Goal: Task Accomplishment & Management: Use online tool/utility

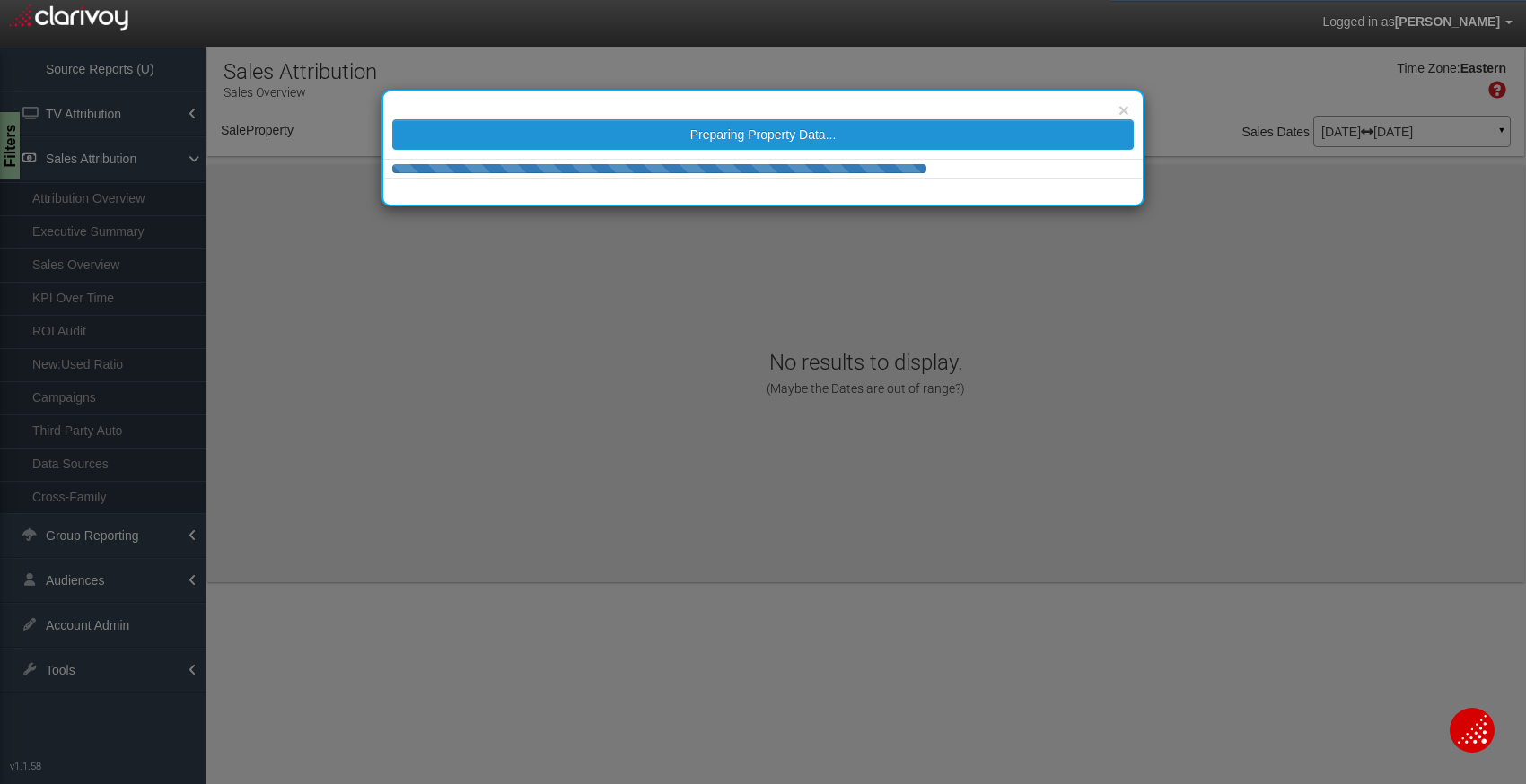
select select "object:201"
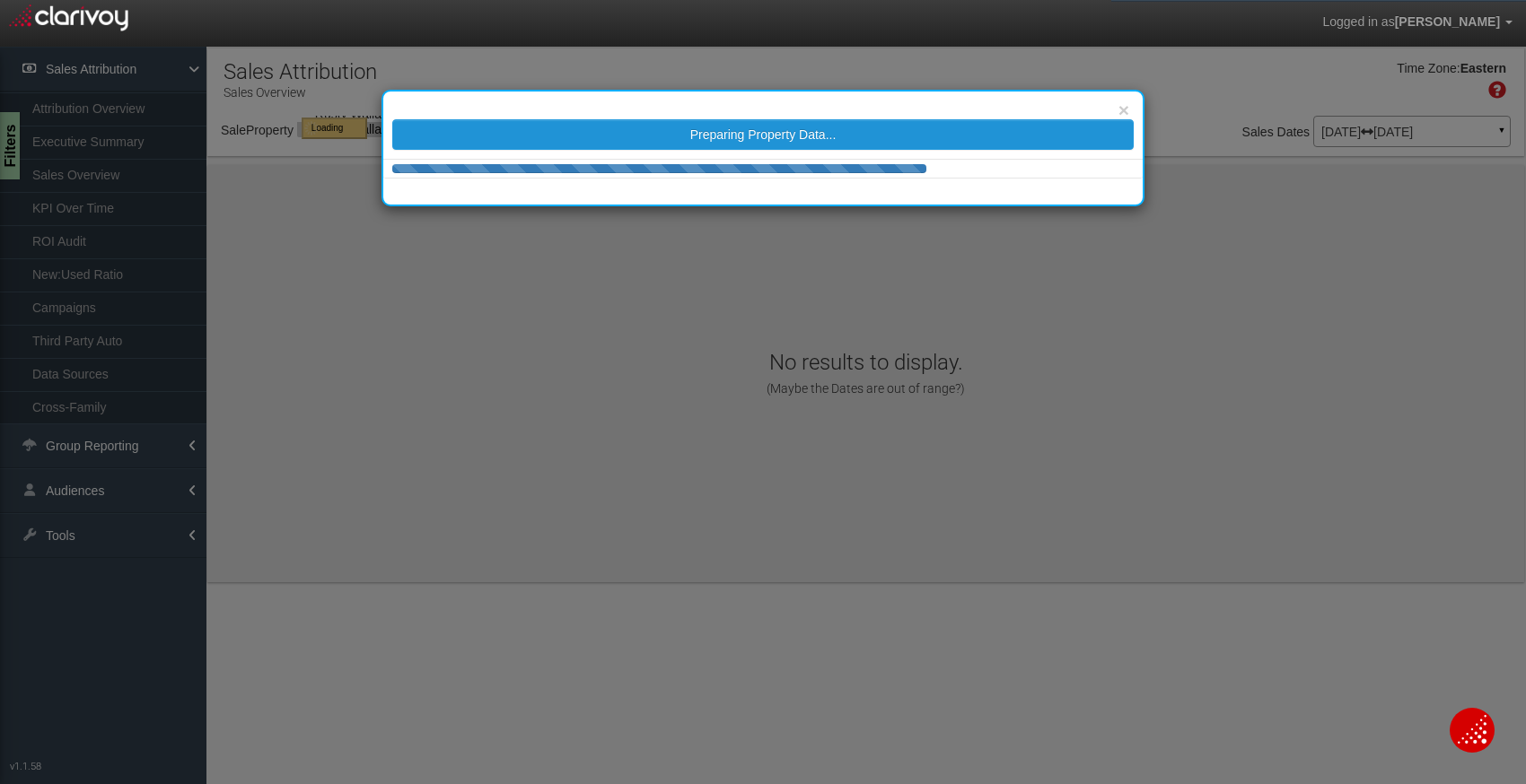
select select "object:201"
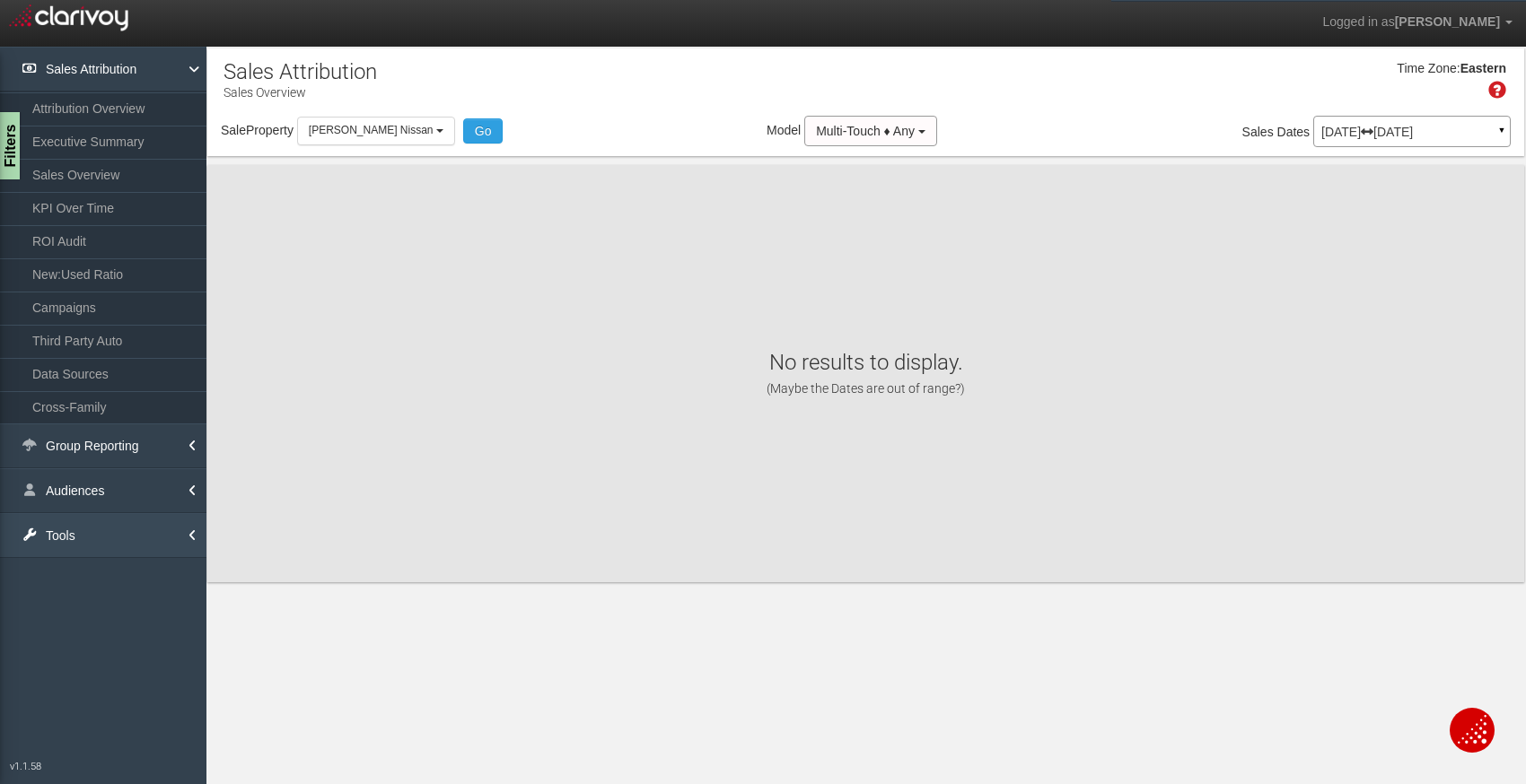
click at [143, 530] on link "Tools" at bounding box center [103, 535] width 207 height 45
click at [108, 150] on link "Executive Summary" at bounding box center [103, 141] width 207 height 33
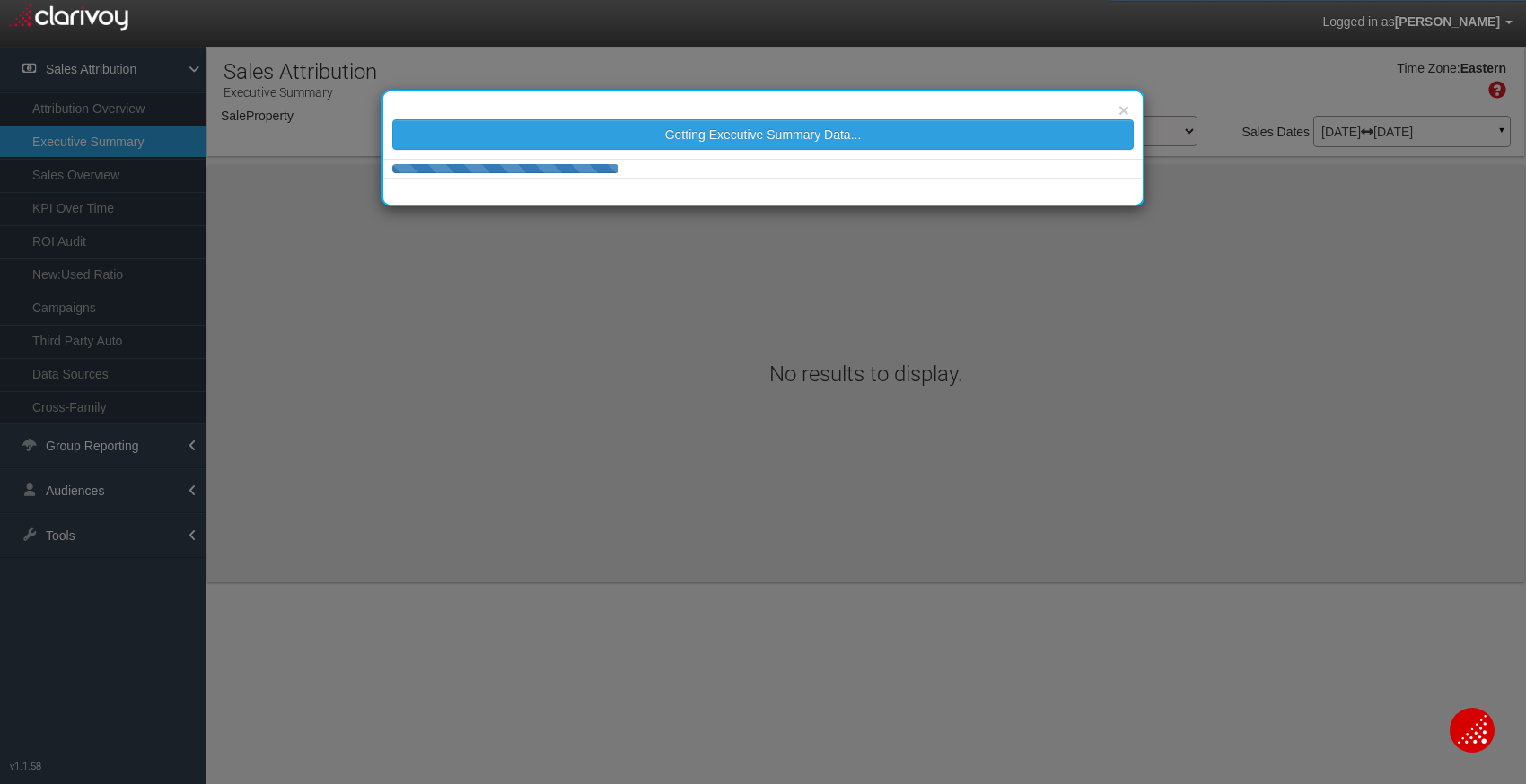
select select "object:258"
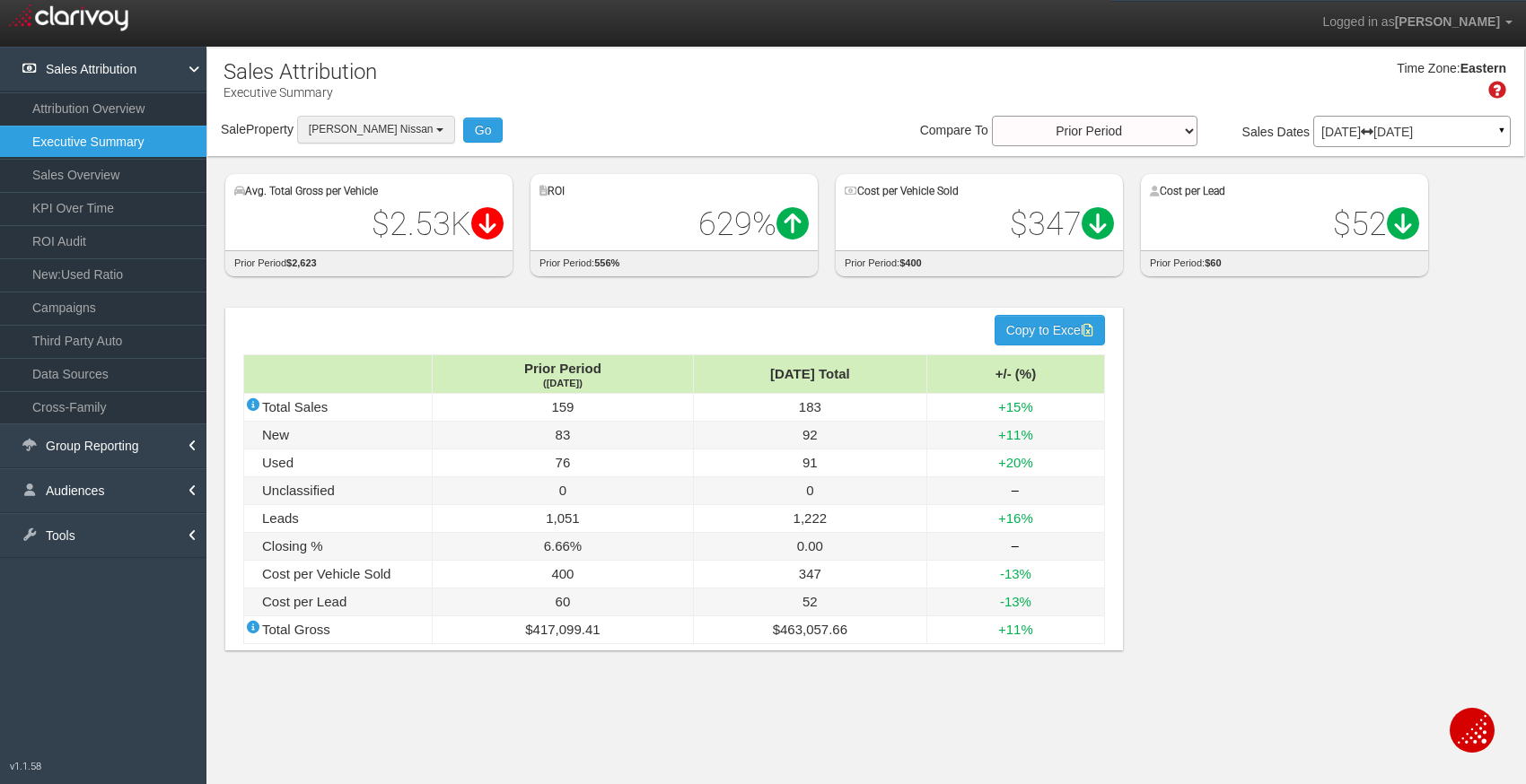
click at [410, 138] on button "[PERSON_NAME] Nissan" at bounding box center [376, 130] width 158 height 28
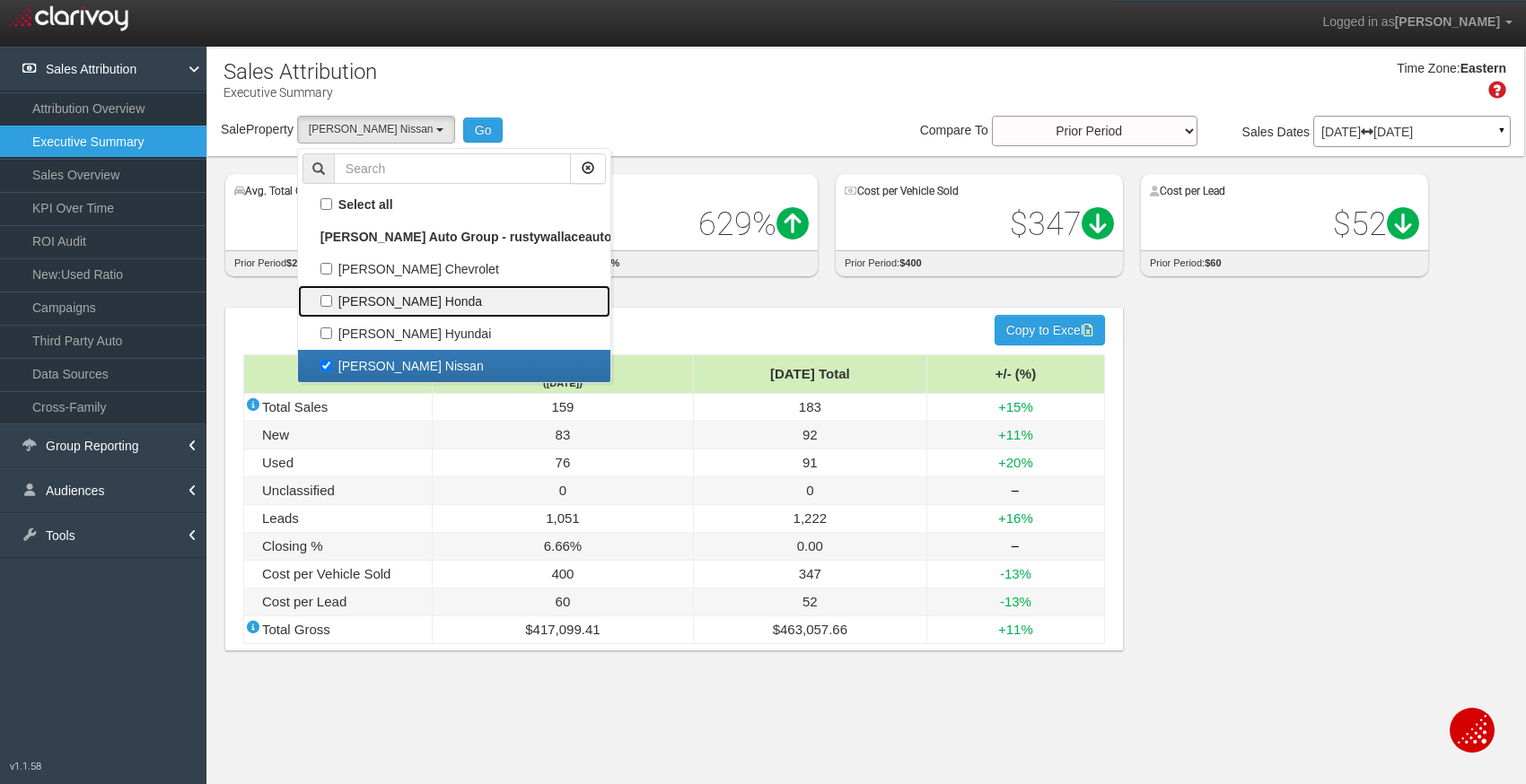
click at [347, 299] on label "[PERSON_NAME] Honda" at bounding box center [454, 301] width 304 height 23
click at [332, 299] on input "[PERSON_NAME] Honda" at bounding box center [326, 301] width 11 height 11
checkbox input "true"
select select "object:256"
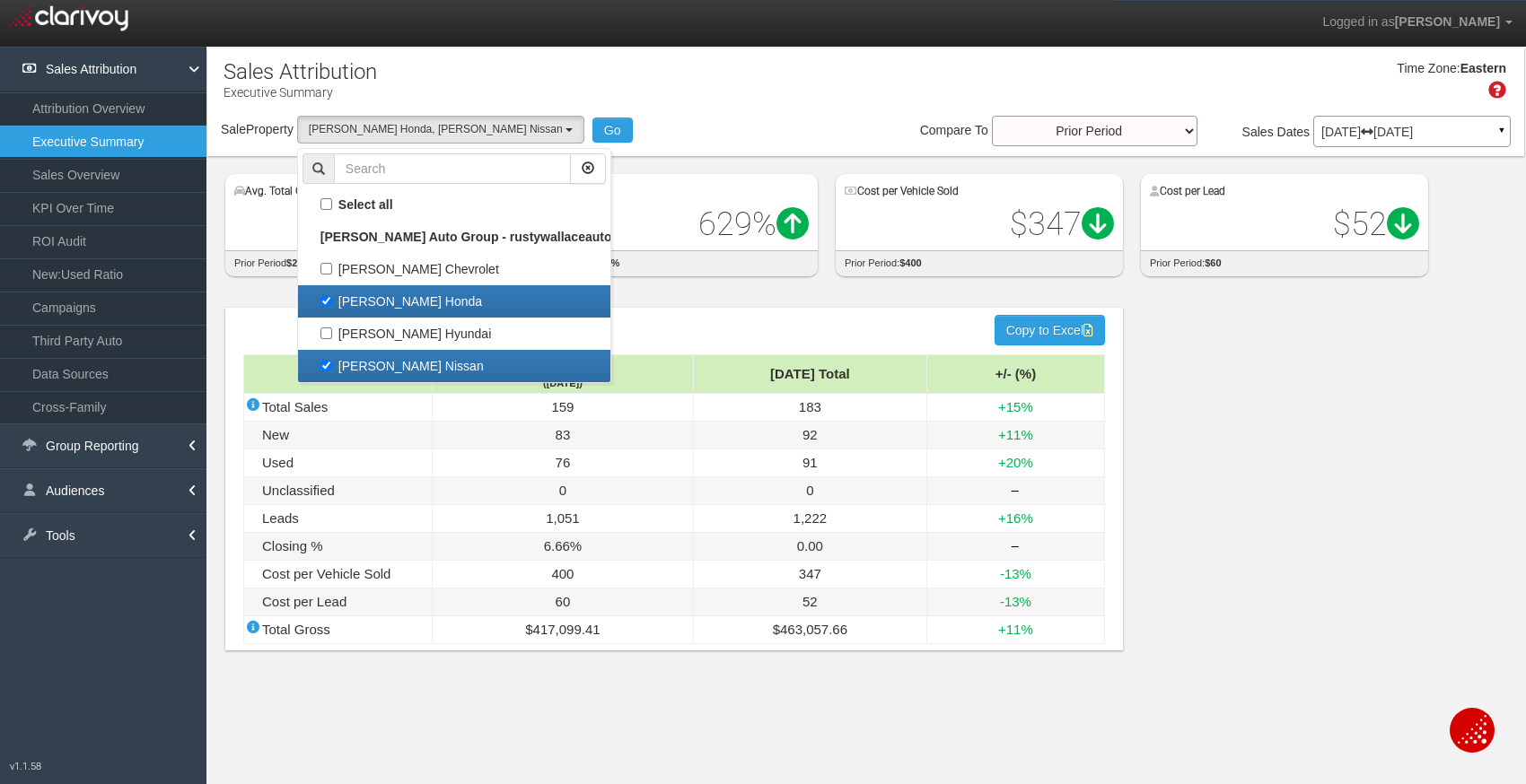
click at [329, 354] on label "[PERSON_NAME] Nissan" at bounding box center [454, 365] width 304 height 23
click at [329, 360] on input "[PERSON_NAME] Nissan" at bounding box center [326, 365] width 11 height 11
checkbox input "false"
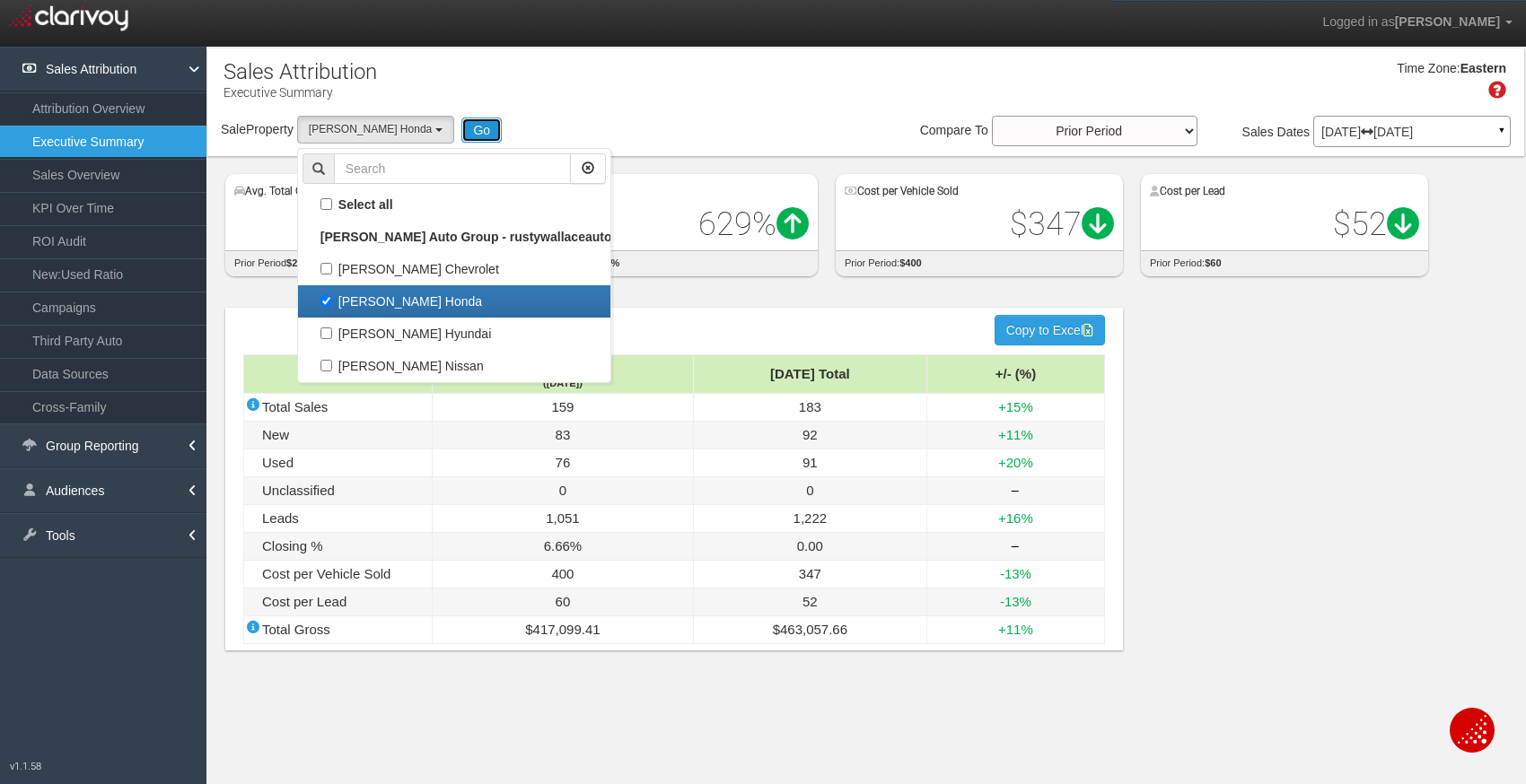
click at [476, 128] on button "Go" at bounding box center [481, 130] width 40 height 25
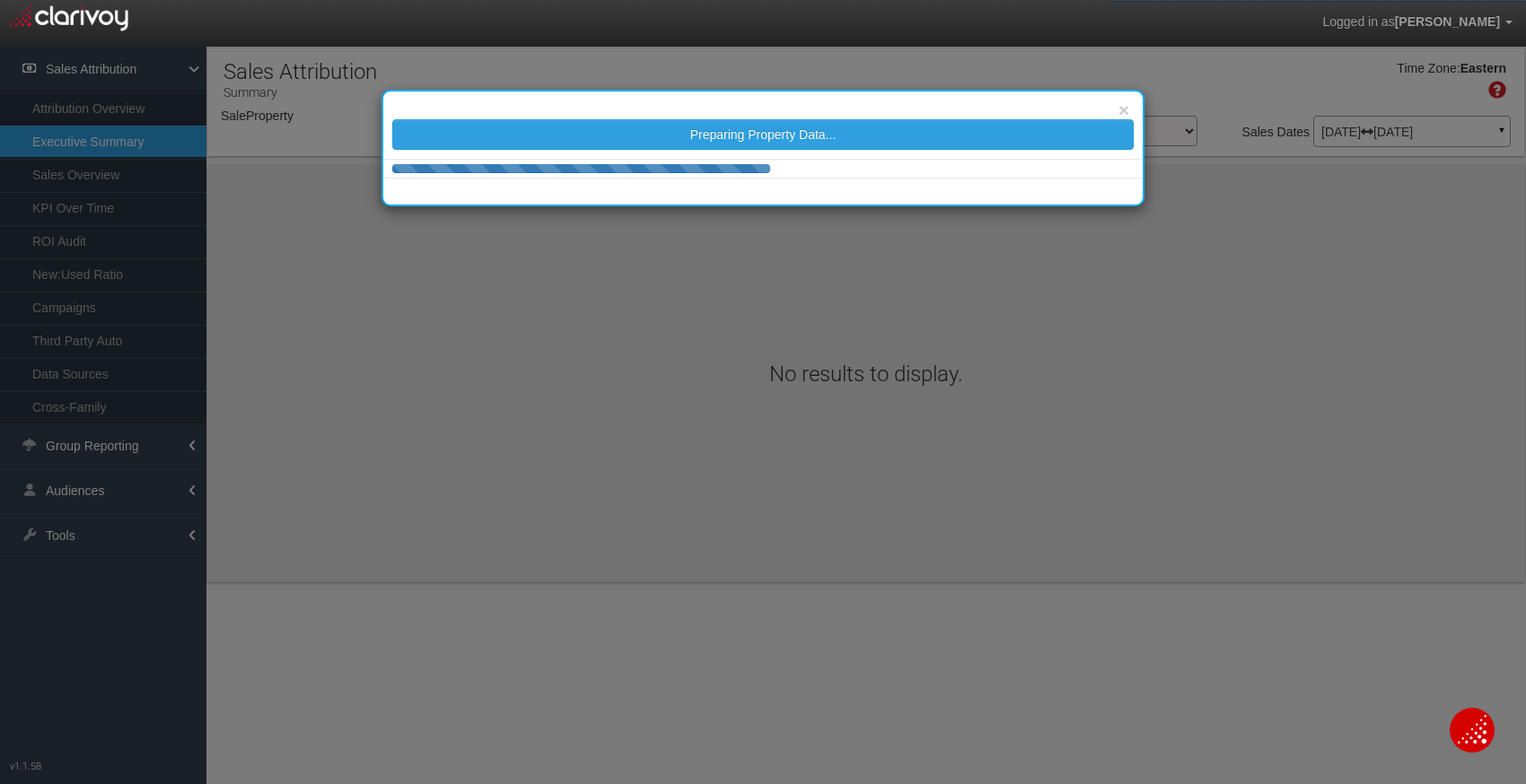
select select "object:308"
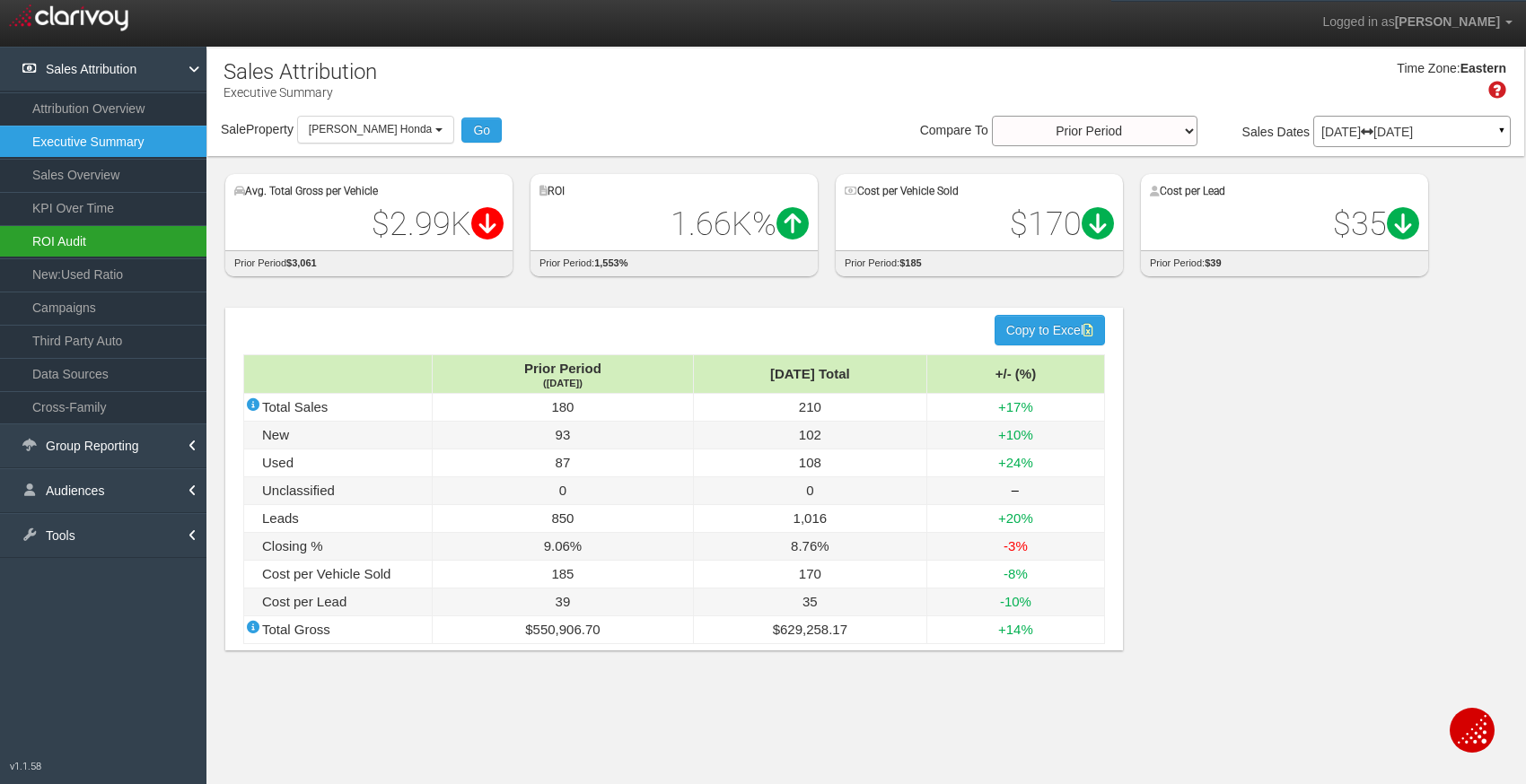
click at [89, 243] on link "ROI Audit" at bounding box center [103, 241] width 207 height 33
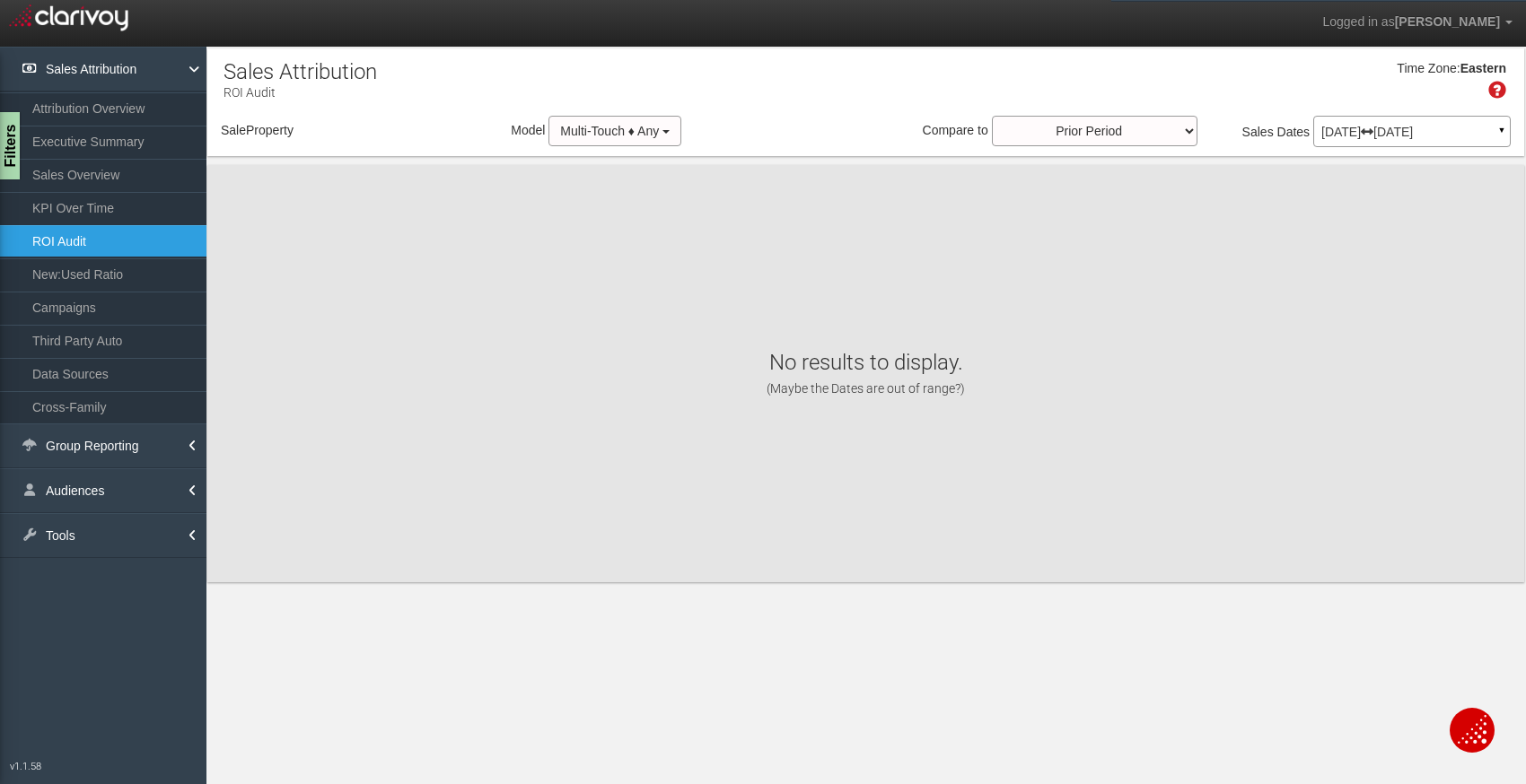
select select "object:368"
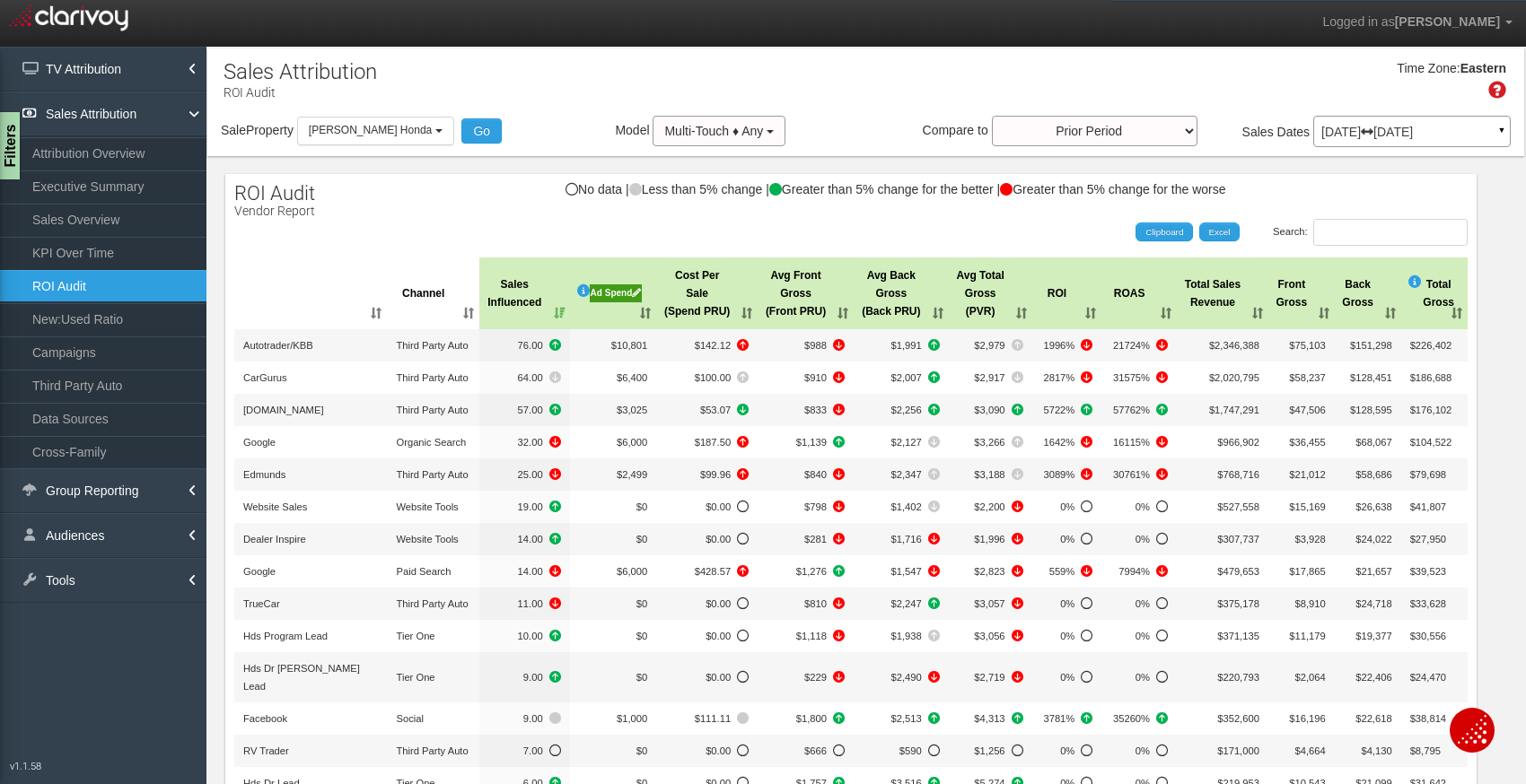
click at [832, 230] on div "Search: Clipboard Excel" at bounding box center [841, 232] width 1251 height 27
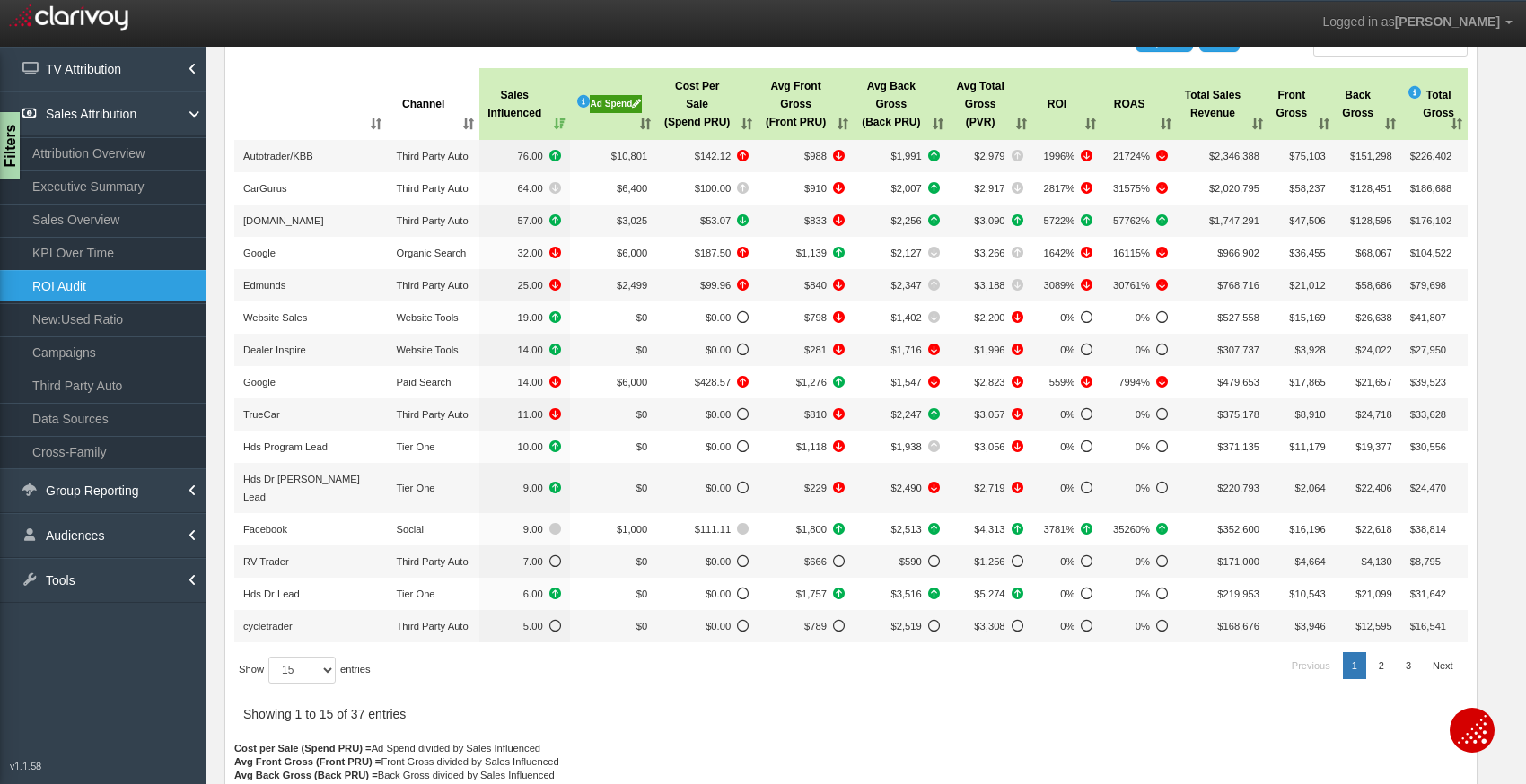
scroll to position [236, 0]
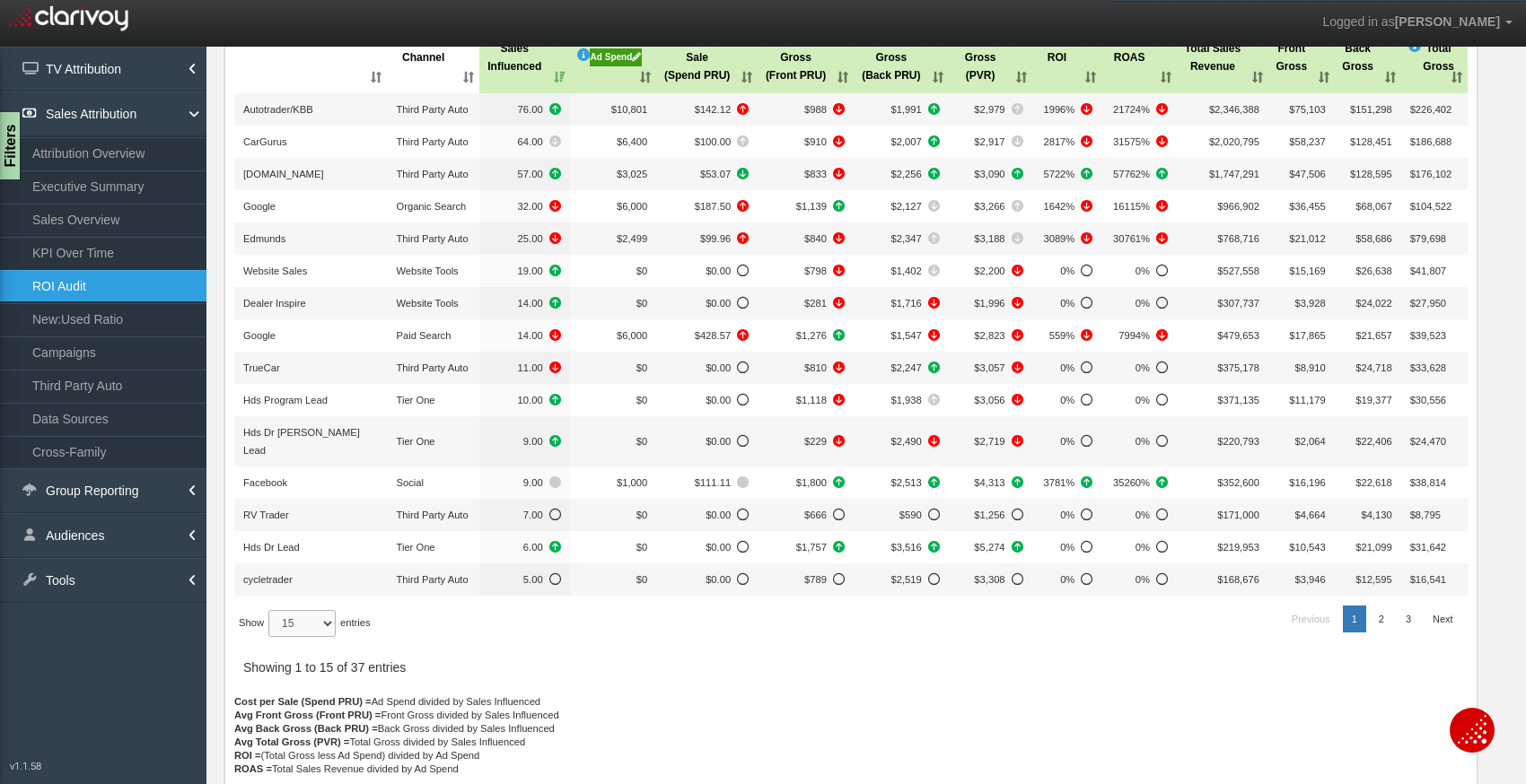
click at [324, 610] on select "15 30 50 All" at bounding box center [302, 623] width 67 height 27
select select "-1"
click at [271, 637] on select "15 30 50 All" at bounding box center [302, 623] width 67 height 27
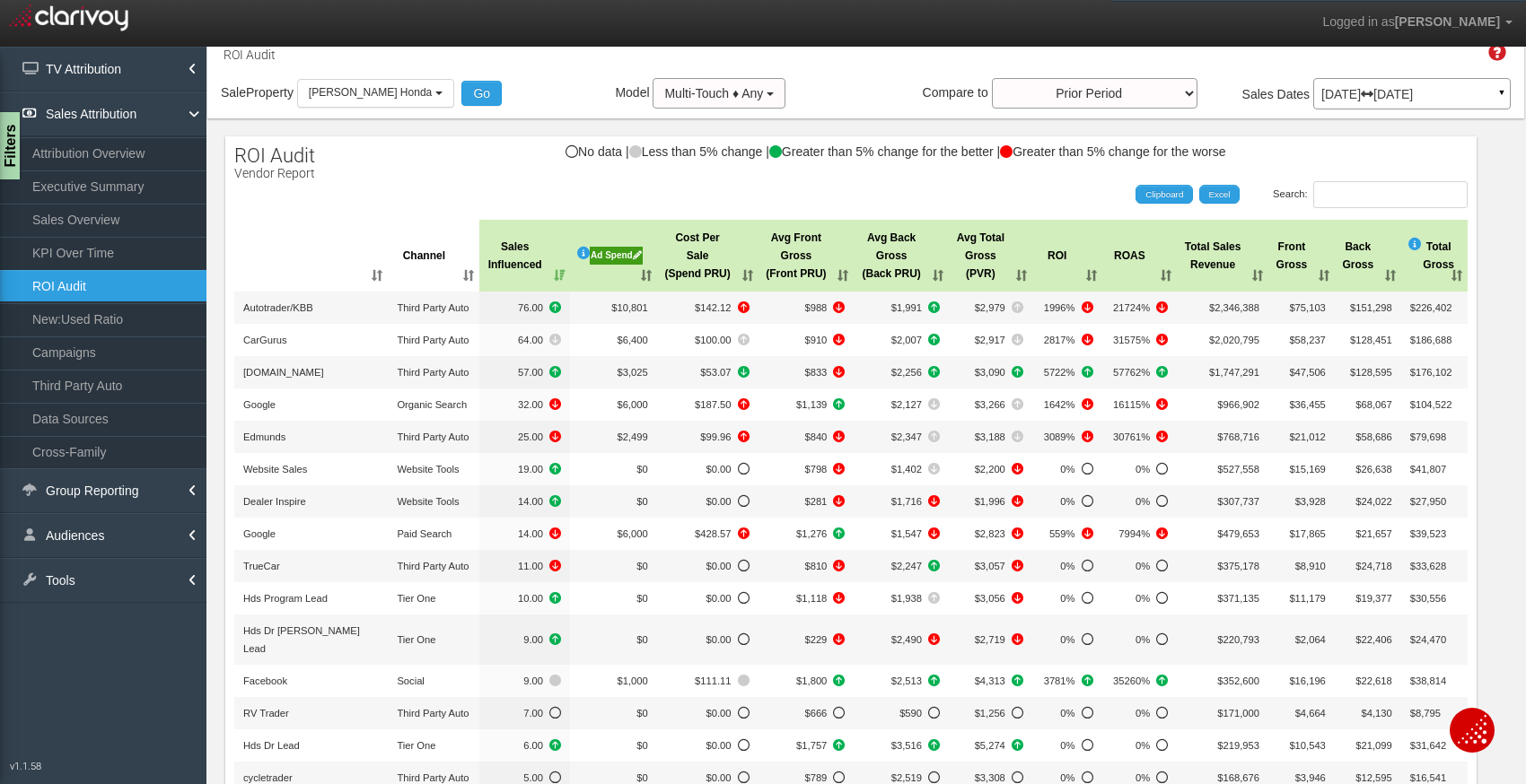
scroll to position [35, 0]
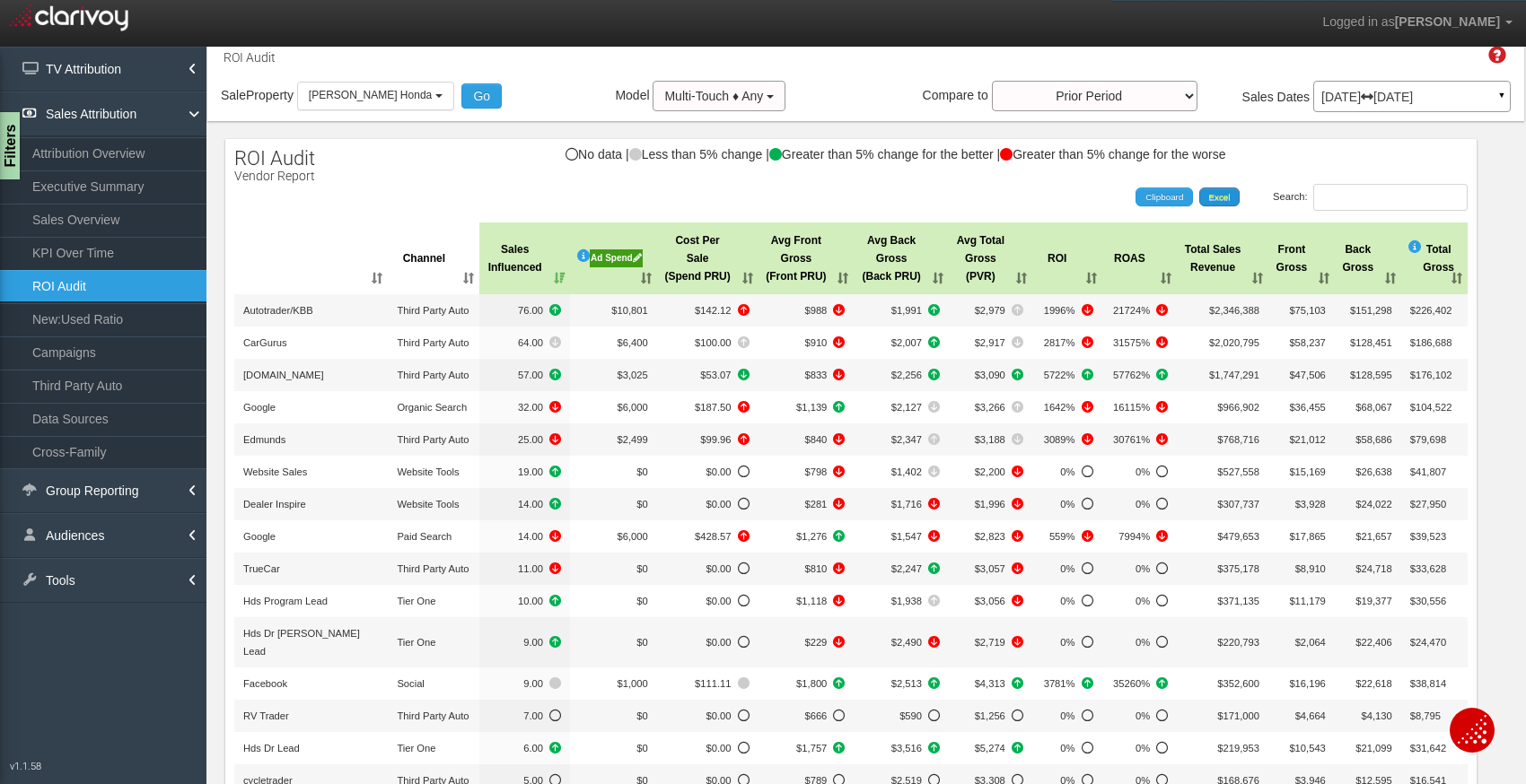
click at [1219, 201] on link "Excel" at bounding box center [1219, 197] width 41 height 20
